Goal: Complete application form

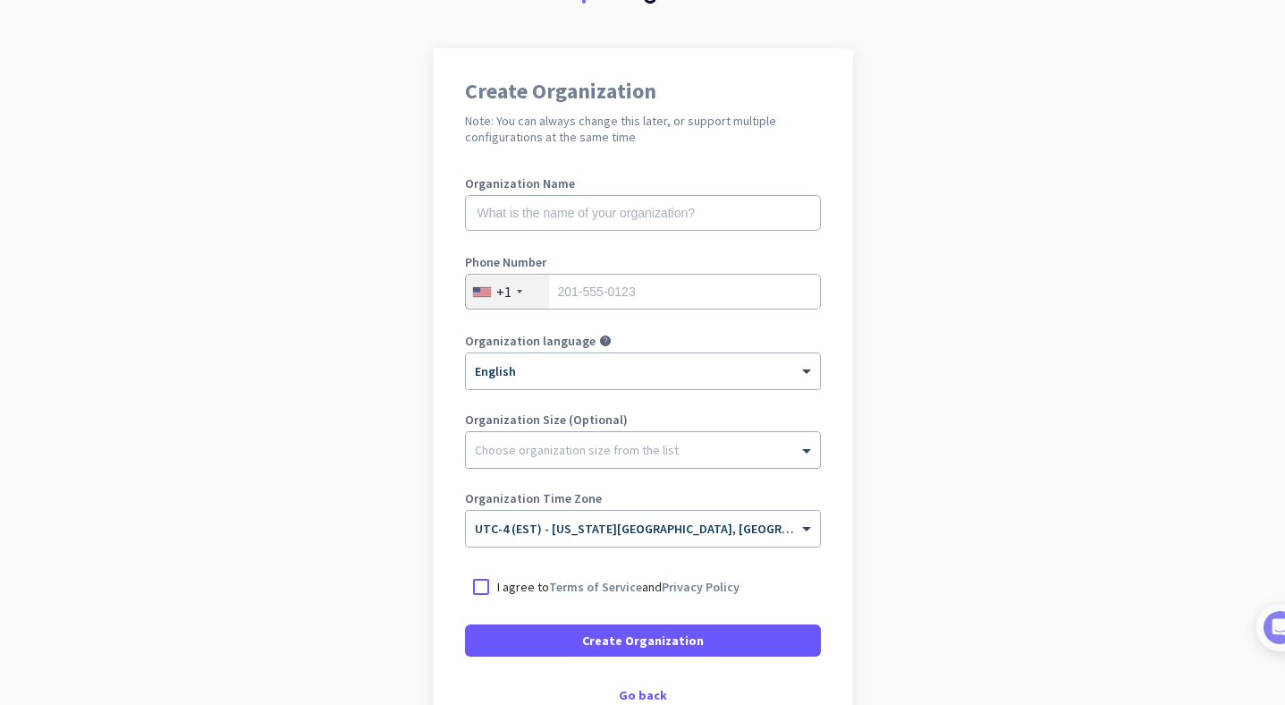
scroll to position [215, 0]
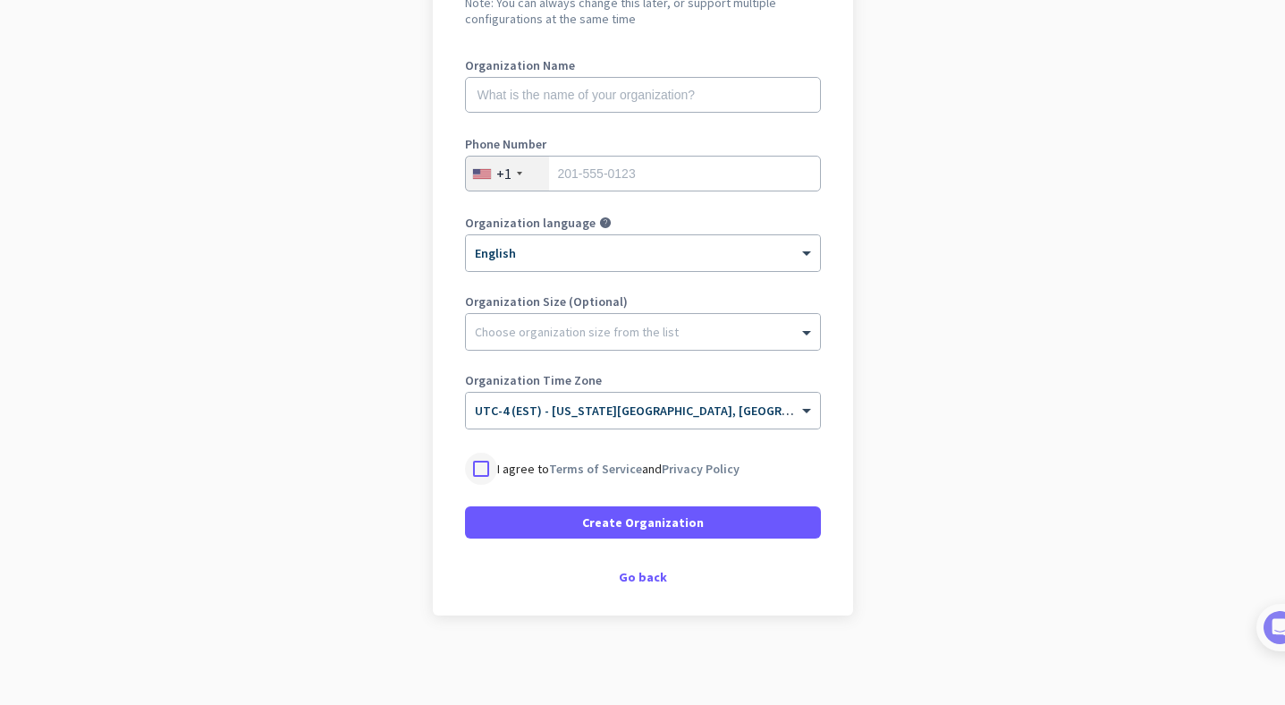
click at [475, 464] on div at bounding box center [481, 468] width 32 height 32
click at [644, 580] on div "Go back" at bounding box center [643, 576] width 356 height 13
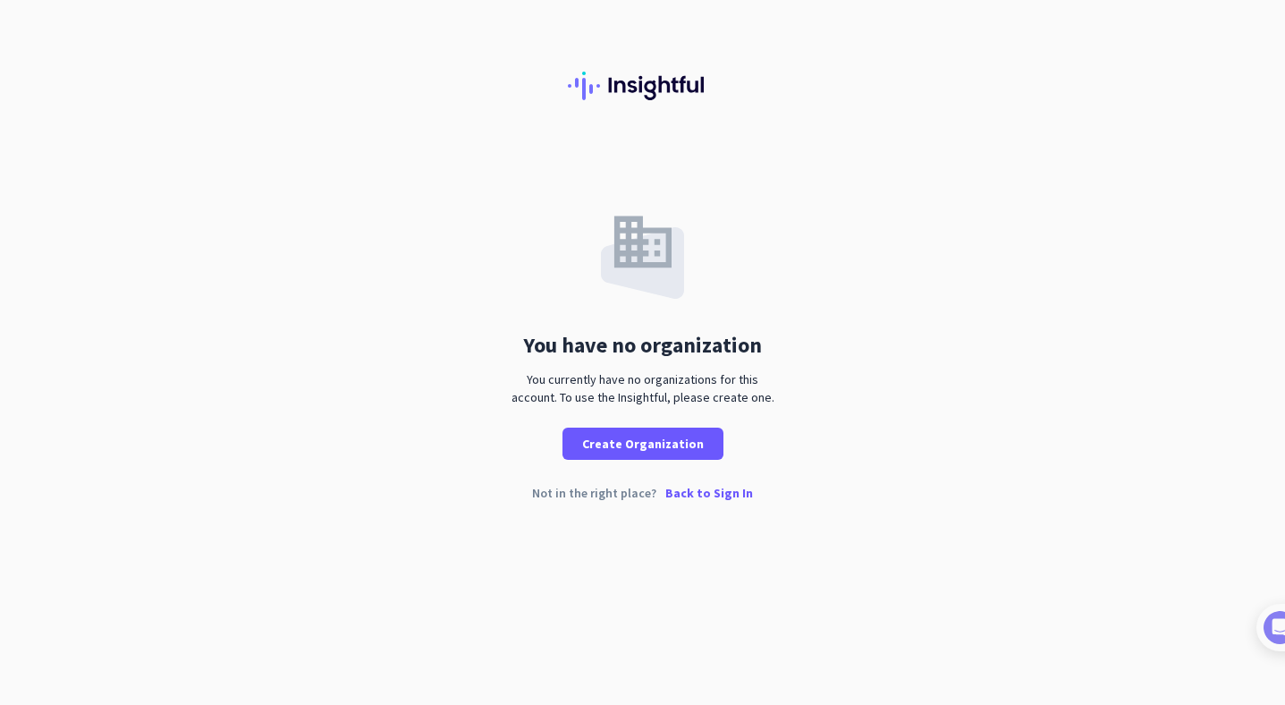
click at [705, 492] on p "Back to Sign In" at bounding box center [709, 492] width 88 height 13
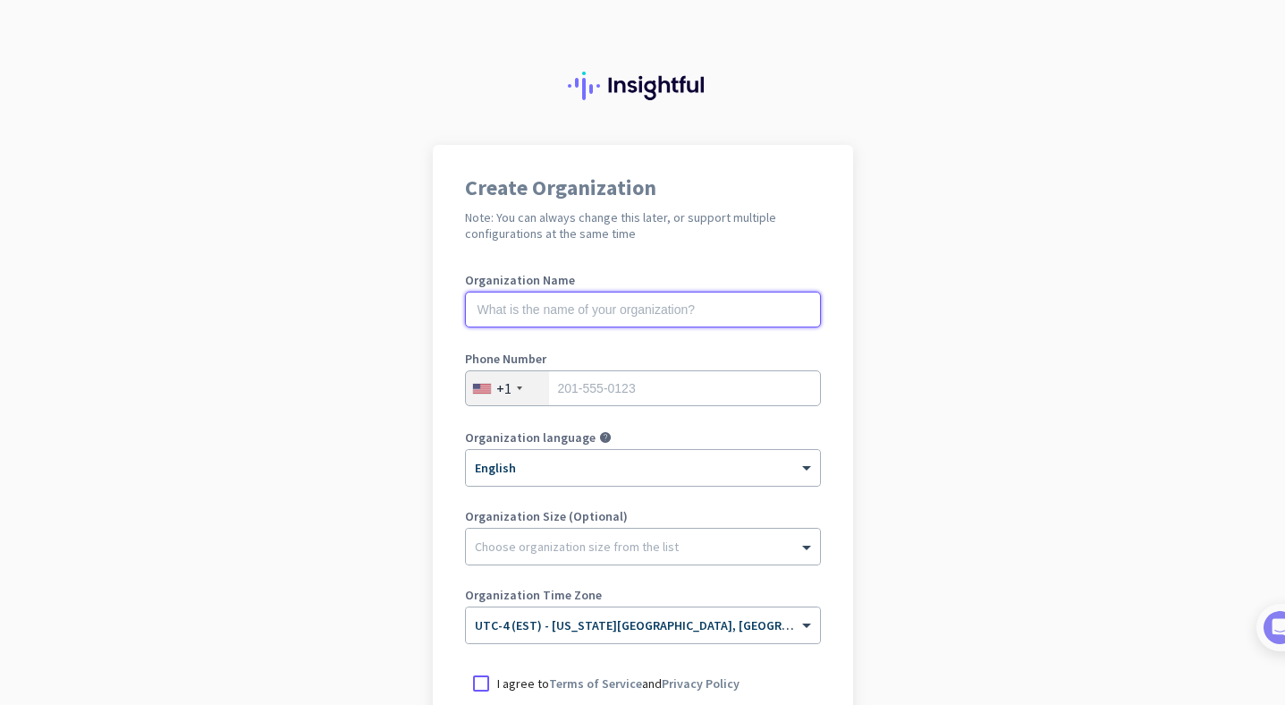
click at [633, 319] on input "text" at bounding box center [643, 309] width 356 height 36
type input "Mercor"
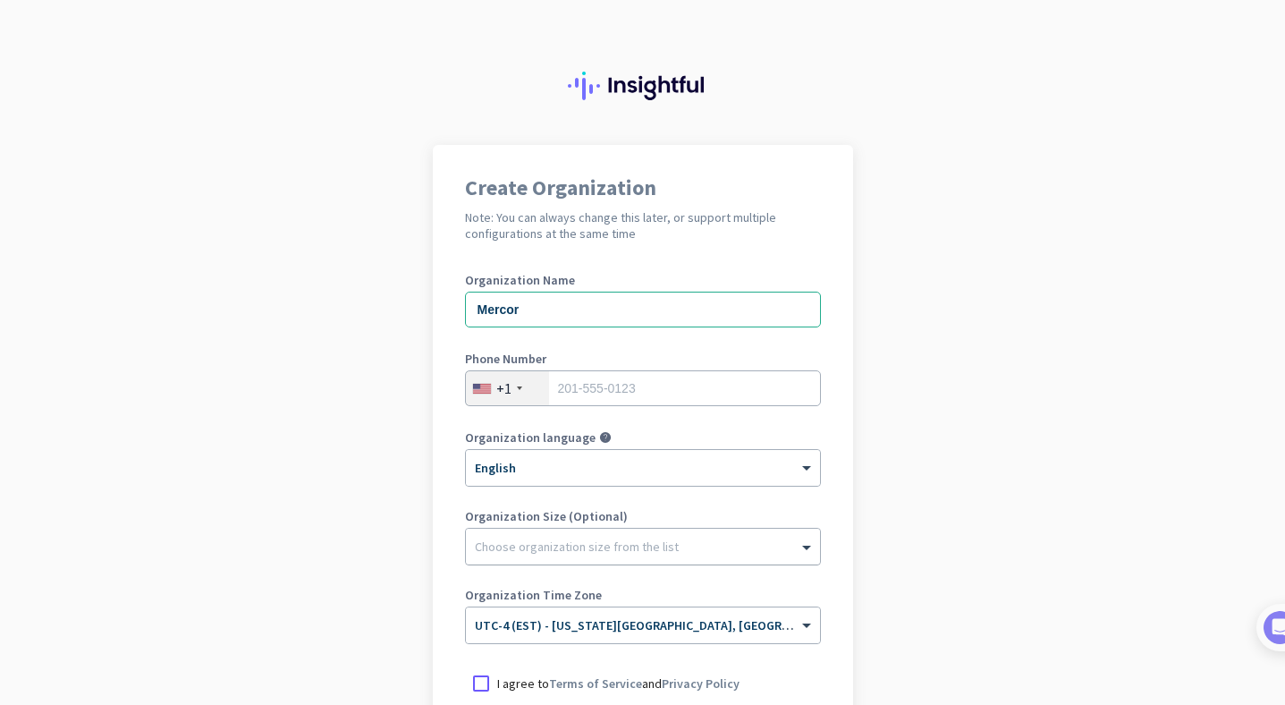
click at [622, 546] on div at bounding box center [643, 542] width 354 height 18
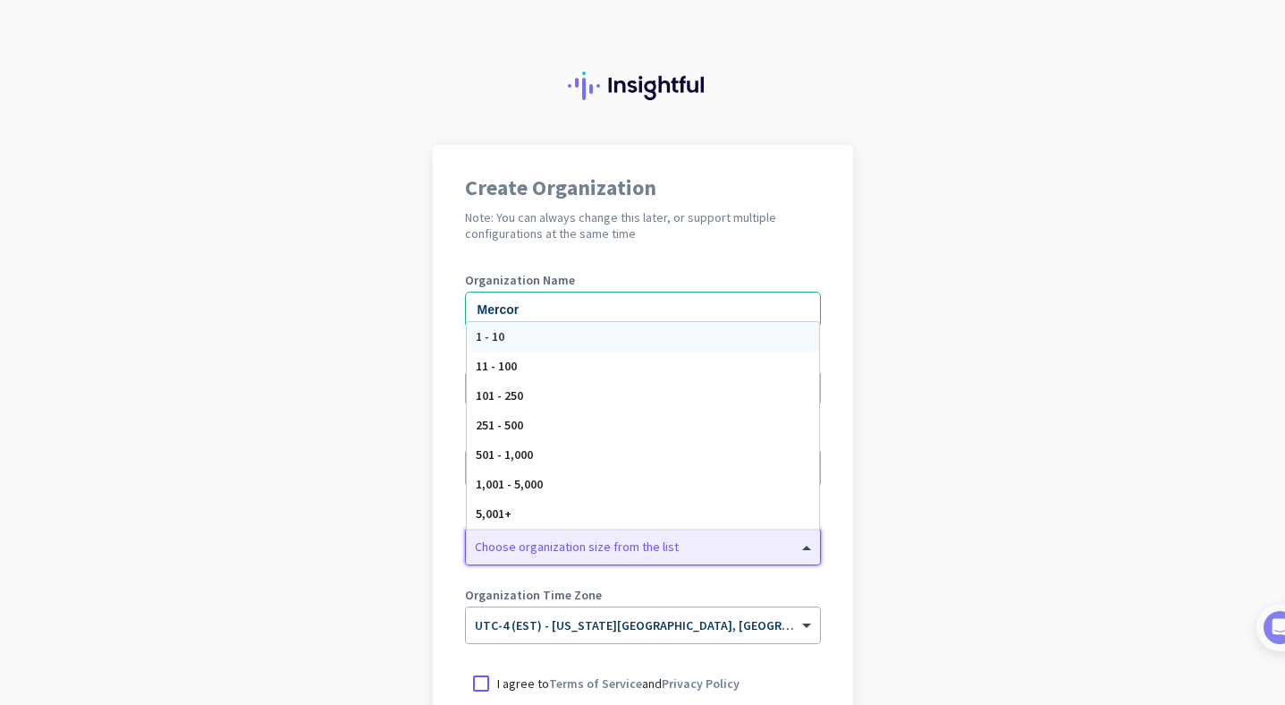
click at [622, 546] on div at bounding box center [643, 542] width 354 height 18
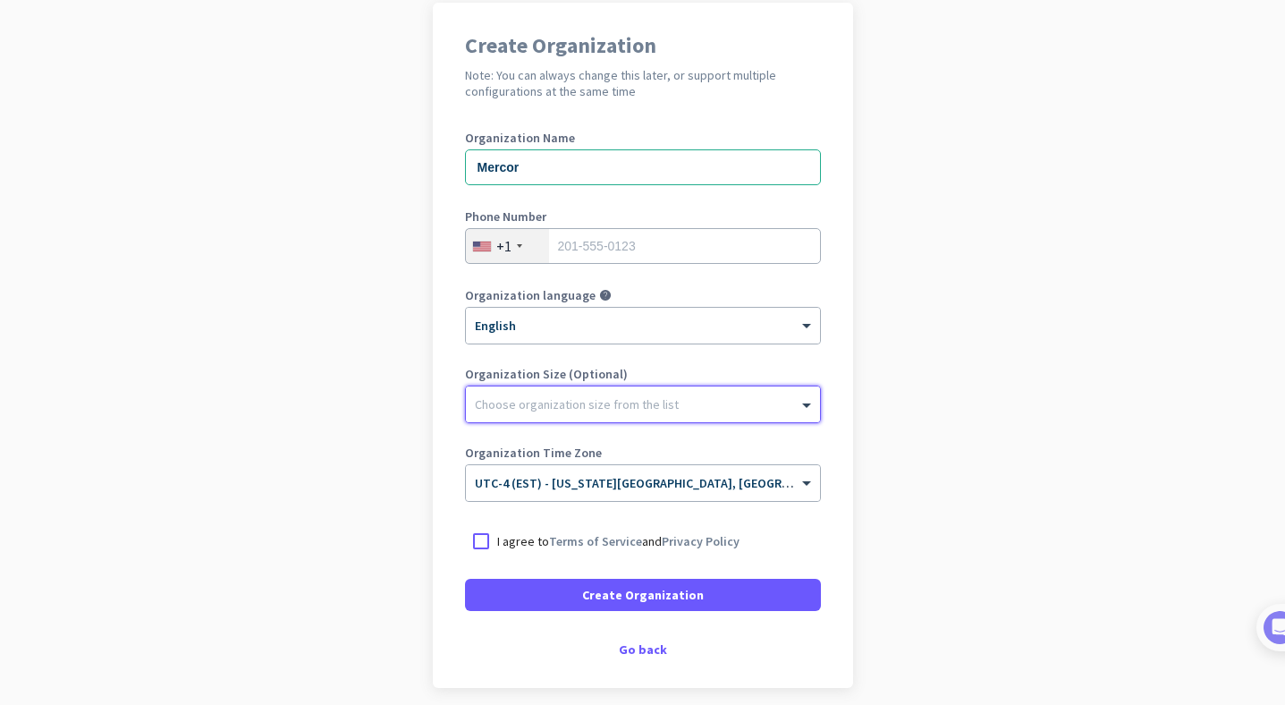
scroll to position [194, 0]
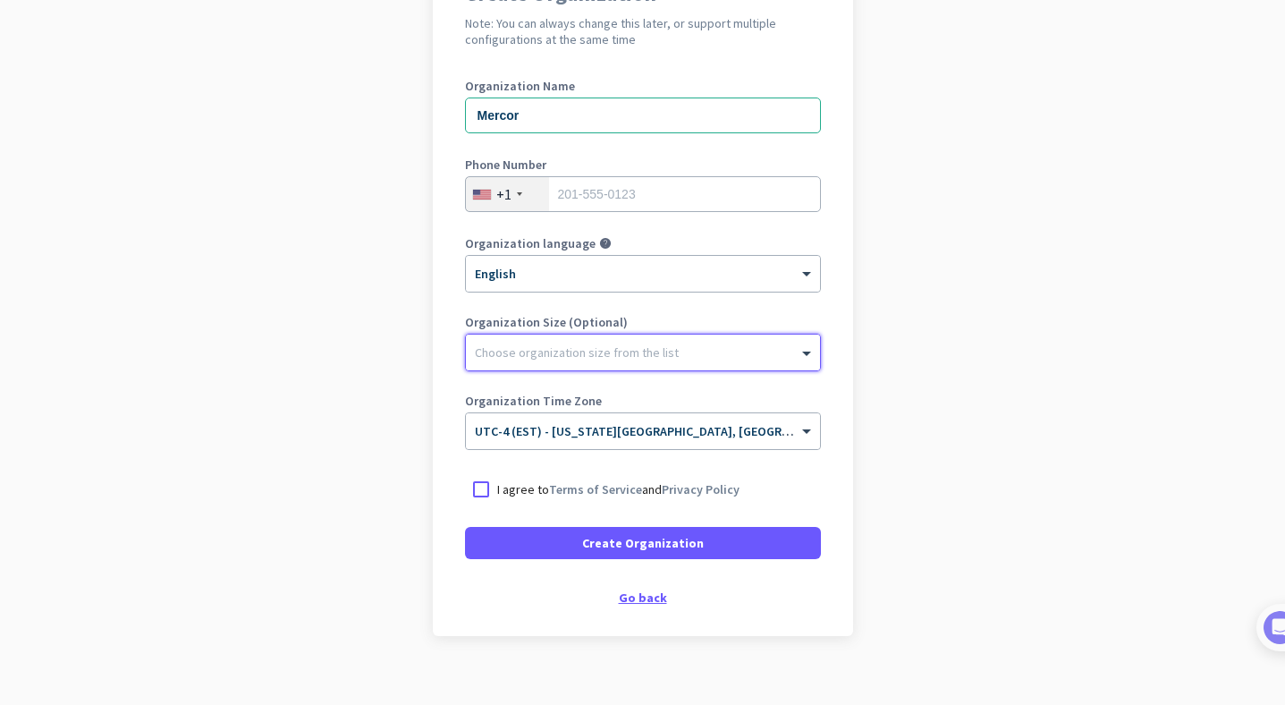
click at [636, 595] on div "Go back" at bounding box center [643, 597] width 356 height 13
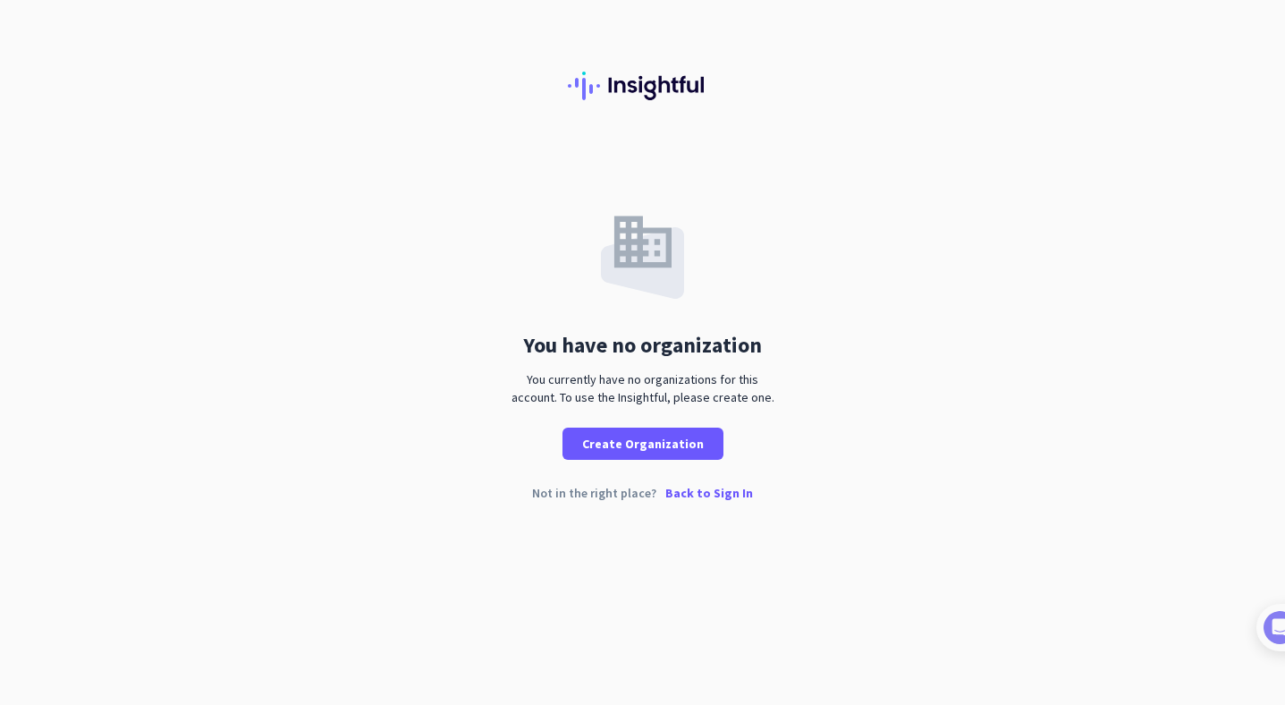
click at [722, 496] on p "Back to Sign In" at bounding box center [709, 492] width 88 height 13
